Goal: Information Seeking & Learning: Compare options

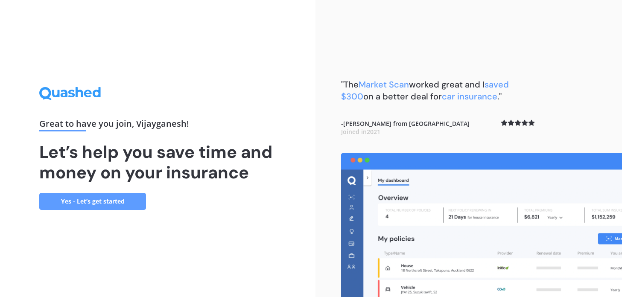
click at [106, 198] on link "Yes - Let’s get started" at bounding box center [92, 201] width 107 height 17
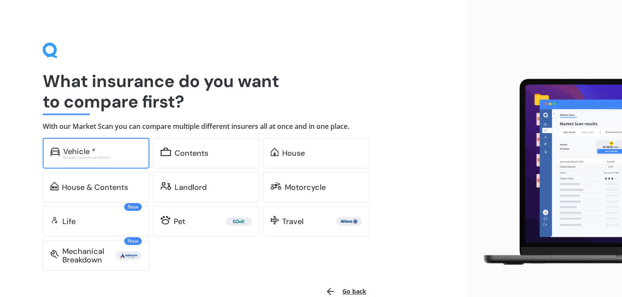
click at [118, 158] on div "Excludes commercial vehicles" at bounding box center [102, 157] width 79 height 3
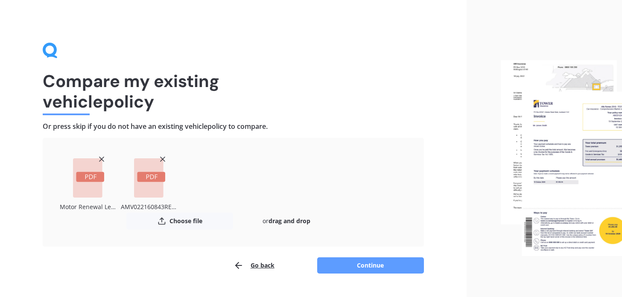
click at [208, 259] on div "Go back Continue" at bounding box center [233, 265] width 381 height 17
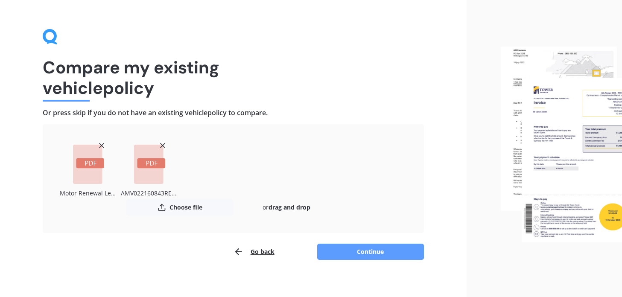
scroll to position [19, 0]
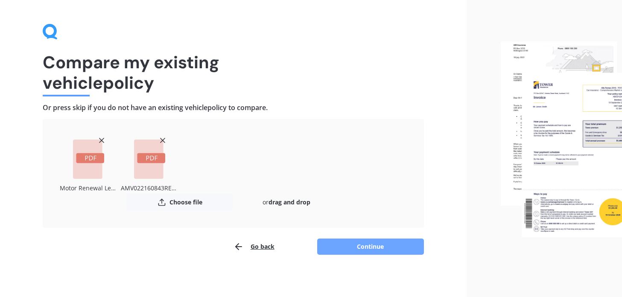
click at [367, 240] on button "Continue" at bounding box center [370, 247] width 107 height 16
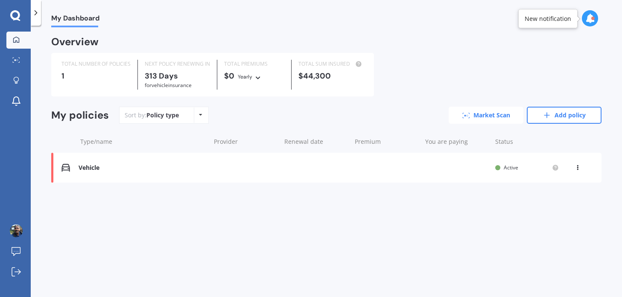
click at [462, 115] on icon at bounding box center [466, 116] width 8 height 6
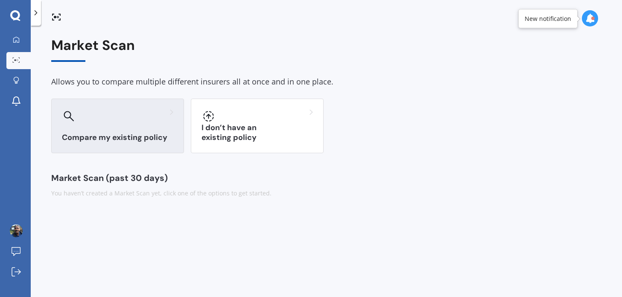
click at [123, 123] on div "Compare my existing policy" at bounding box center [117, 126] width 133 height 55
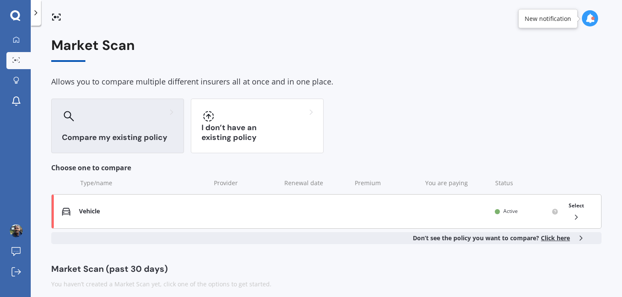
click at [517, 217] on div "Vehicle Renewal date You are paying Status Active Select" at bounding box center [326, 211] width 550 height 35
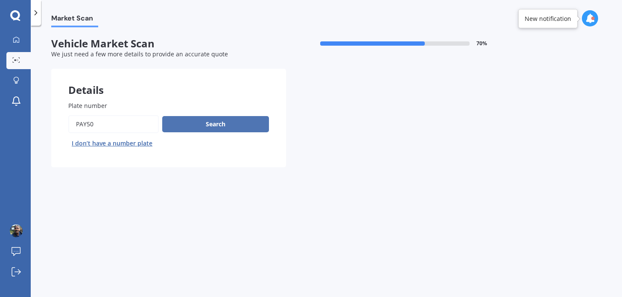
click at [217, 122] on button "Search" at bounding box center [215, 124] width 107 height 16
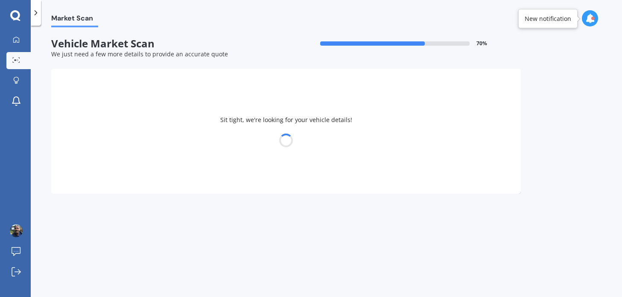
select select "MITSUBISHI"
select select "OUTLANDER"
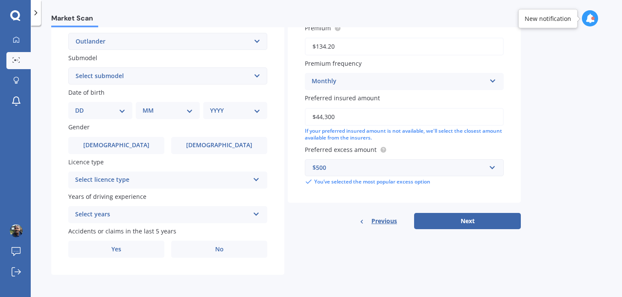
scroll to position [206, 0]
click at [483, 228] on button "Next" at bounding box center [467, 221] width 107 height 16
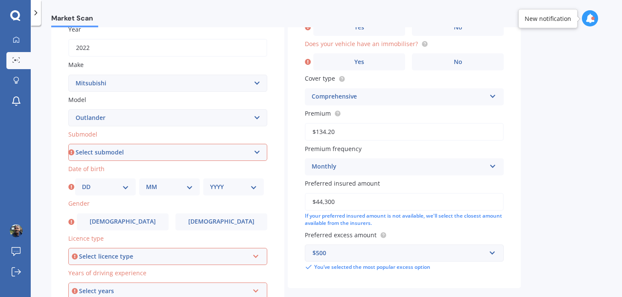
scroll to position [129, 0]
click at [68, 144] on select "Select submodel (All other) 2.4 Litre Station Wagon 3.0 Litre AWD 3.0 VRX Auto …" at bounding box center [167, 152] width 199 height 17
select select "PHEV VRX 4WD HYBRID"
click option "PHEV VRX 4WD Hybrid" at bounding box center [0, 0] width 0 height 0
click at [82, 183] on select "DD 01 02 03 04 05 06 07 08 09 10 11 12 13 14 15 16 17 18 19 20 21 22 23 24 25 2…" at bounding box center [105, 187] width 47 height 9
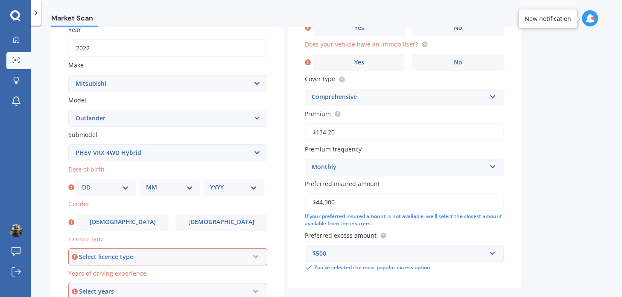
select select "22"
click option "22" at bounding box center [0, 0] width 0 height 0
click at [146, 183] on select "MM 01 02 03 04 05 06 07 08 09 10 11 12" at bounding box center [169, 187] width 47 height 9
select select "04"
click option "04" at bounding box center [0, 0] width 0 height 0
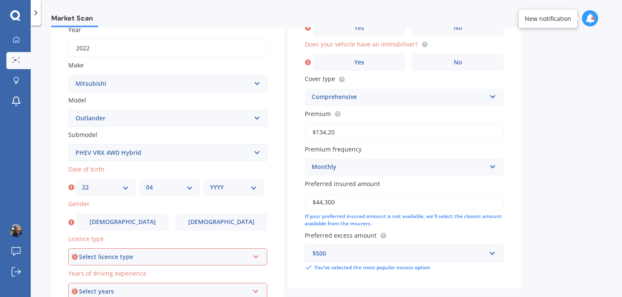
click at [210, 183] on select "YYYY 2025 2024 2023 2022 2021 2020 2019 2018 2017 2016 2015 2014 2013 2012 2011…" at bounding box center [233, 187] width 47 height 9
select select "1983"
click option "1983" at bounding box center [0, 0] width 0 height 0
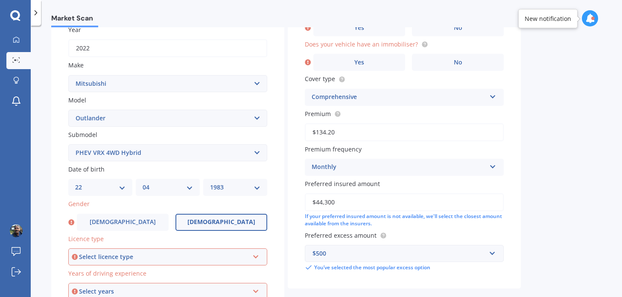
click at [206, 219] on label "[DEMOGRAPHIC_DATA]" at bounding box center [222, 222] width 92 height 17
click at [0, 0] on input "[DEMOGRAPHIC_DATA]" at bounding box center [0, 0] width 0 height 0
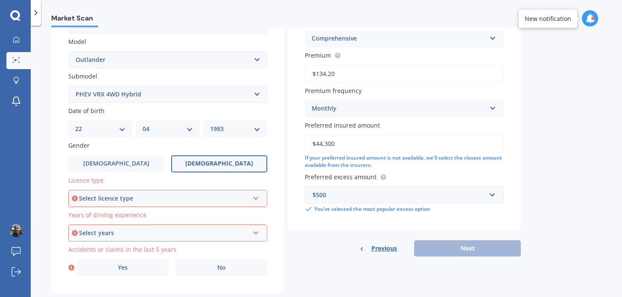
scroll to position [207, 0]
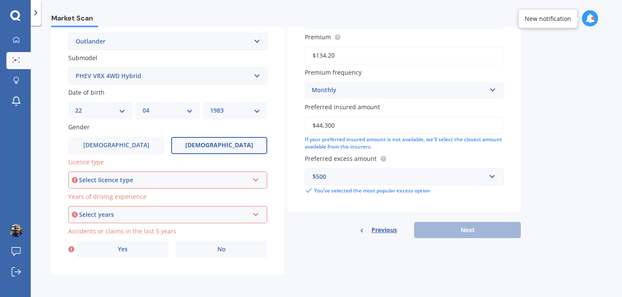
click at [166, 181] on div "Select licence type" at bounding box center [164, 180] width 170 height 9
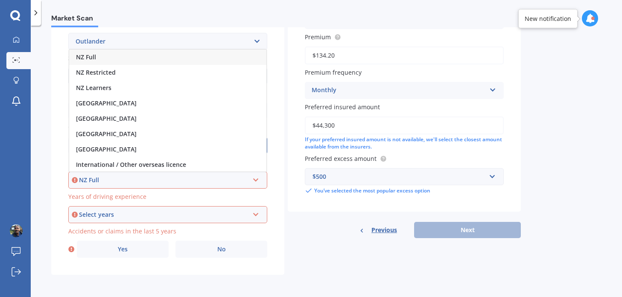
click at [100, 57] on div "NZ Full" at bounding box center [167, 57] width 197 height 15
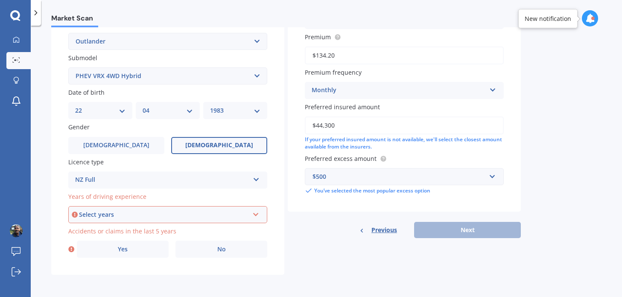
click at [129, 218] on div "Select years" at bounding box center [164, 214] width 170 height 9
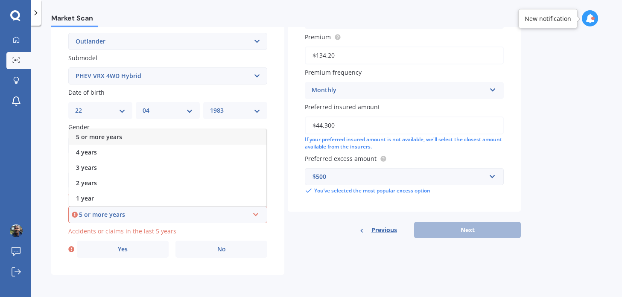
click at [112, 138] on span "5 or more years" at bounding box center [99, 137] width 46 height 8
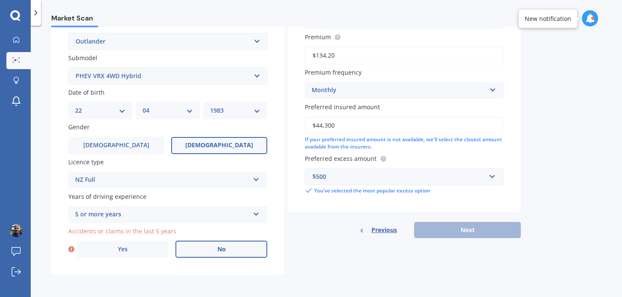
click at [205, 249] on label "No" at bounding box center [222, 249] width 92 height 17
click at [0, 0] on input "No" at bounding box center [0, 0] width 0 height 0
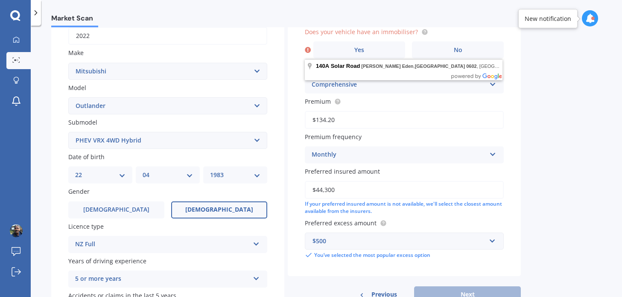
scroll to position [0, 0]
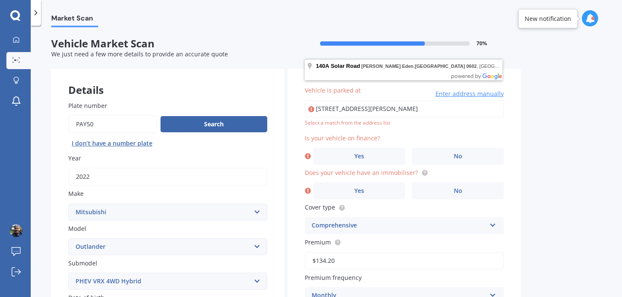
drag, startPoint x: 444, startPoint y: 102, endPoint x: 237, endPoint y: 111, distance: 206.5
click at [305, 111] on input "[STREET_ADDRESS][PERSON_NAME]" at bounding box center [404, 109] width 199 height 18
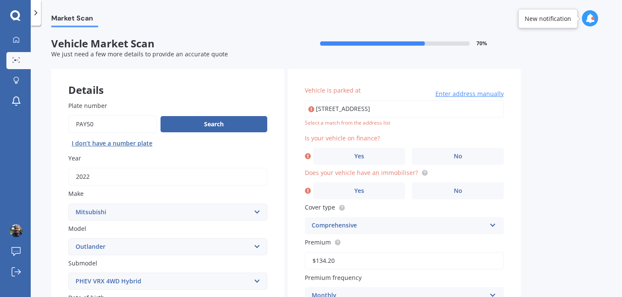
type input "[STREET_ADDRESS]"
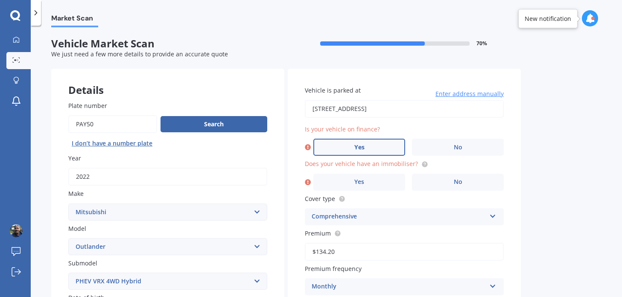
click at [383, 149] on label "Yes" at bounding box center [359, 147] width 92 height 17
click at [0, 0] on input "Yes" at bounding box center [0, 0] width 0 height 0
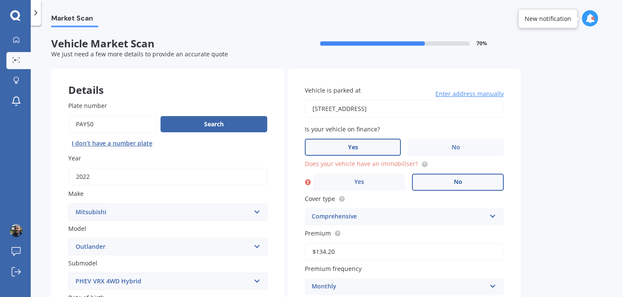
click at [436, 187] on label "No" at bounding box center [458, 182] width 92 height 17
click at [0, 0] on input "No" at bounding box center [0, 0] width 0 height 0
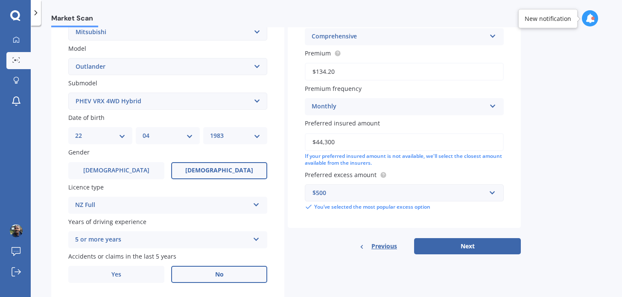
scroll to position [207, 0]
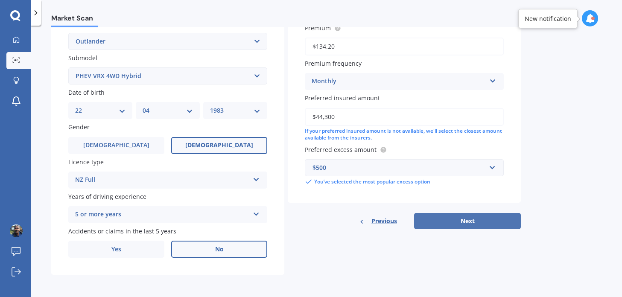
click at [471, 221] on button "Next" at bounding box center [467, 221] width 107 height 16
select select "22"
select select "04"
select select "1983"
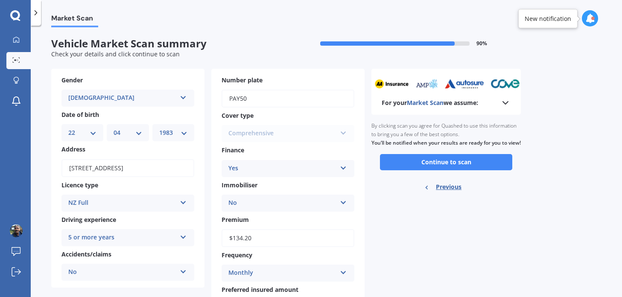
scroll to position [0, 0]
click at [456, 167] on button "Continue to scan" at bounding box center [446, 162] width 132 height 16
